Goal: Navigation & Orientation: Find specific page/section

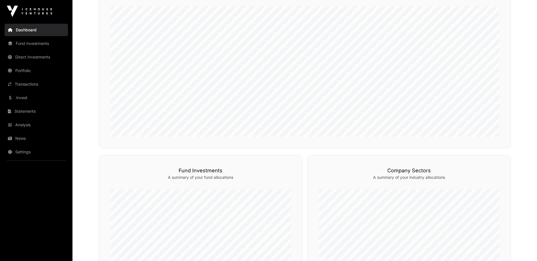
scroll to position [283, 0]
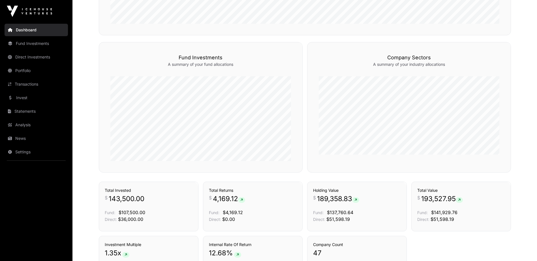
click at [23, 86] on link "Transactions" at bounding box center [36, 84] width 63 height 12
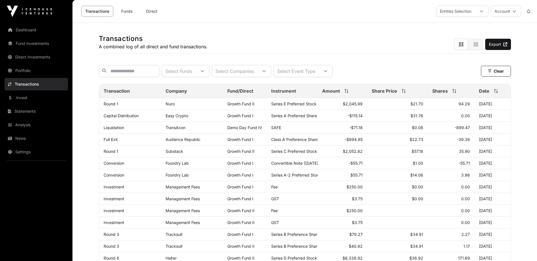
click at [20, 137] on link "News" at bounding box center [36, 138] width 63 height 12
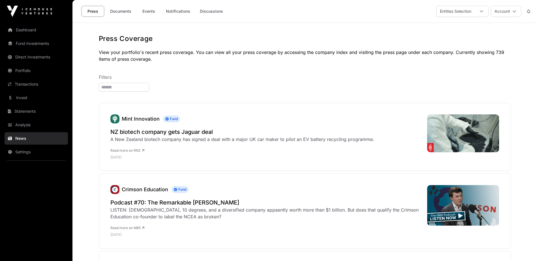
click at [124, 11] on link "Documents" at bounding box center [120, 11] width 29 height 11
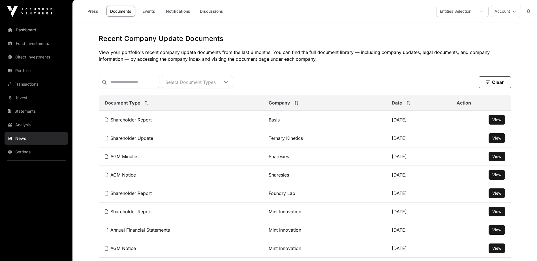
click at [507, 12] on button "Account" at bounding box center [506, 11] width 30 height 11
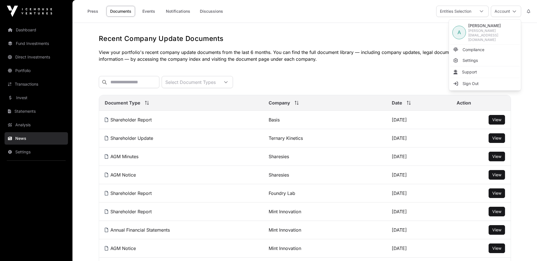
click at [484, 81] on link "Sign Out" at bounding box center [485, 84] width 70 height 10
